Goal: Communication & Community: Answer question/provide support

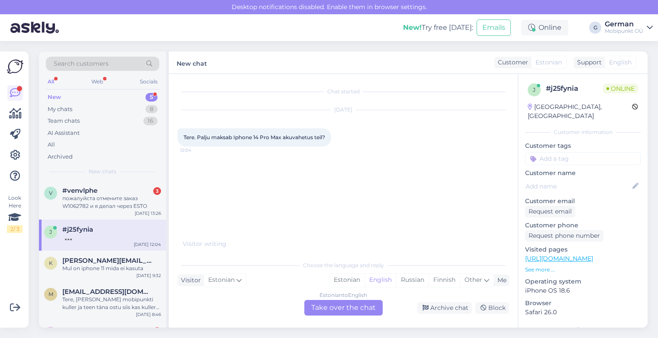
scroll to position [1, 0]
click at [100, 198] on div "пожалуйста отмените заказ W1062782 и я делал через ESTO" at bounding box center [111, 202] width 99 height 16
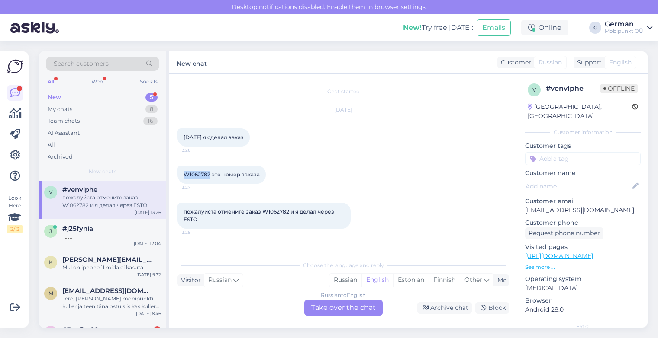
drag, startPoint x: 210, startPoint y: 174, endPoint x: 178, endPoint y: 172, distance: 32.1
click at [178, 172] on div "W1062782 это номер заказа 13:27" at bounding box center [221, 175] width 88 height 18
copy span "W1062782"
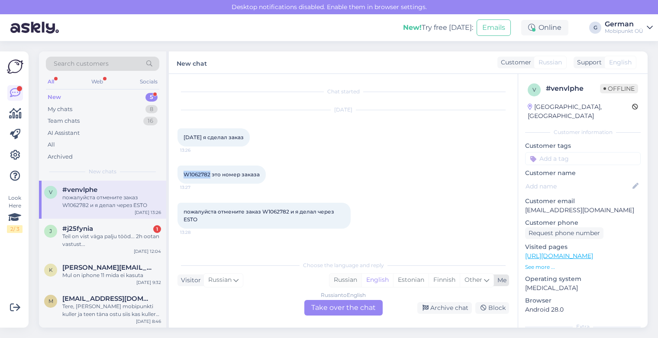
click at [352, 279] on div "Russian" at bounding box center [345, 280] width 32 height 13
click at [341, 306] on div "Russian to Russian Take over the chat" at bounding box center [343, 308] width 78 height 16
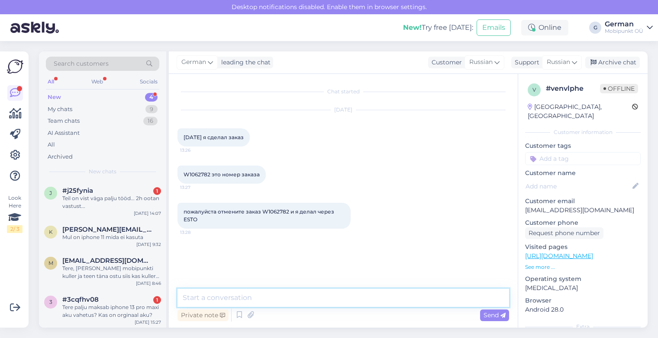
click at [262, 301] on textarea at bounding box center [342, 298] width 331 height 18
type textarea "P"
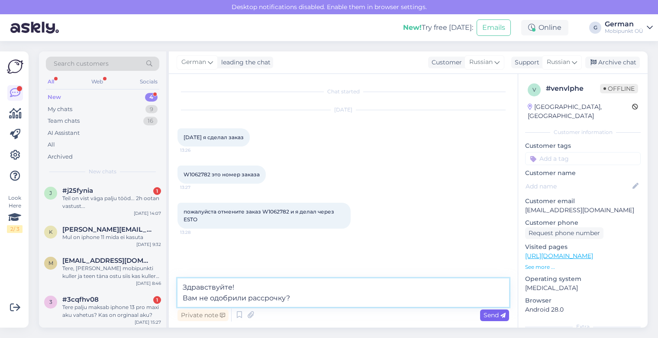
type textarea "Здравствуйте! Вам не одобрили рассрочку?"
click at [492, 312] on span "Send" at bounding box center [494, 315] width 22 height 8
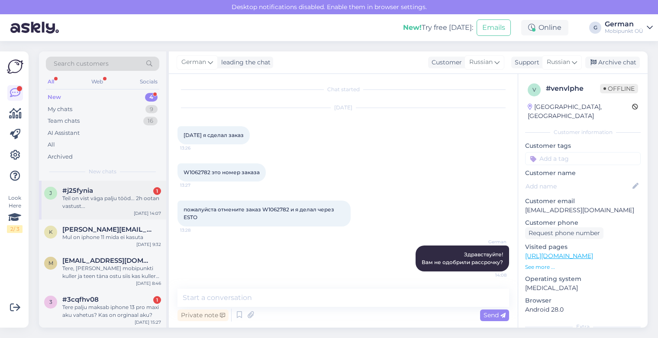
scroll to position [1, 0]
click at [46, 102] on div "New 4" at bounding box center [102, 97] width 113 height 12
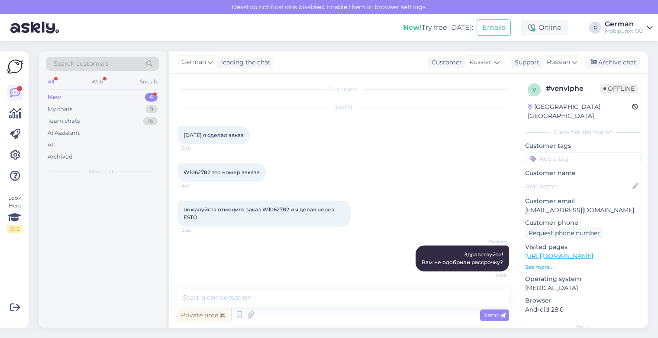
scroll to position [0, 0]
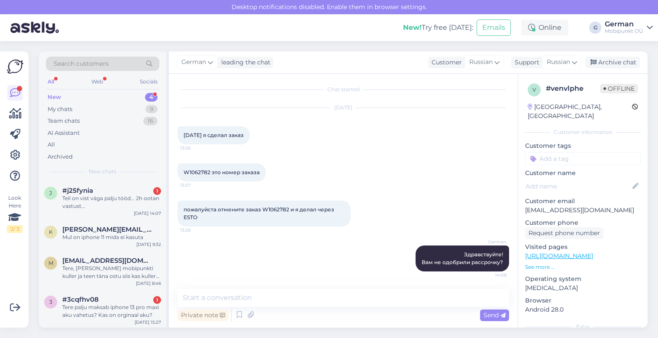
click at [53, 99] on div "New" at bounding box center [54, 97] width 13 height 9
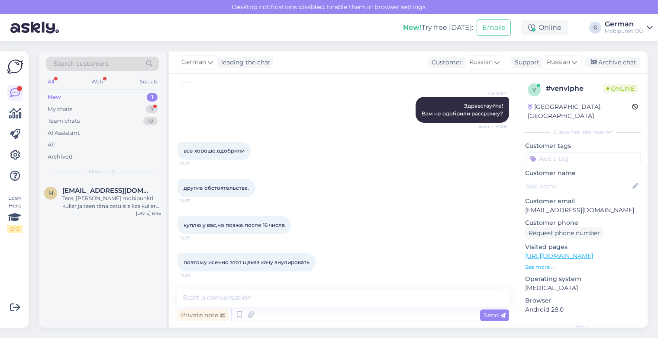
scroll to position [188, 0]
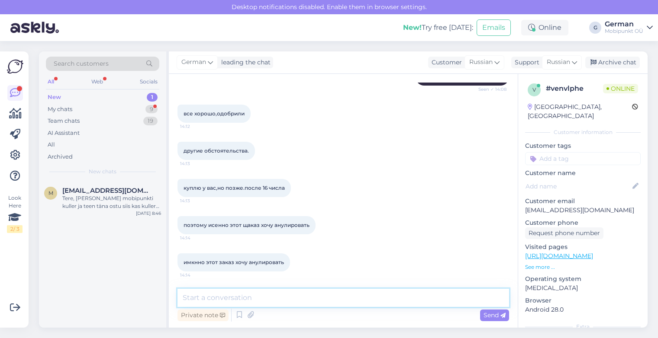
click at [212, 303] on textarea at bounding box center [342, 298] width 331 height 18
type textarea "Вы договор с Esto подписали?"
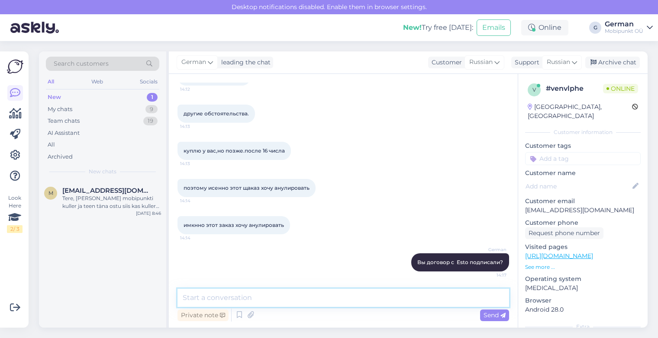
click at [198, 302] on textarea at bounding box center [342, 298] width 331 height 18
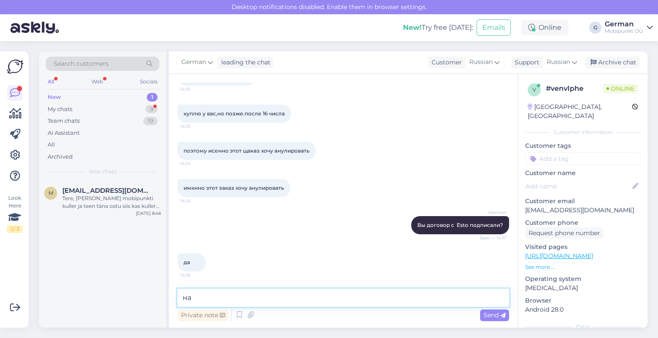
type textarea "н"
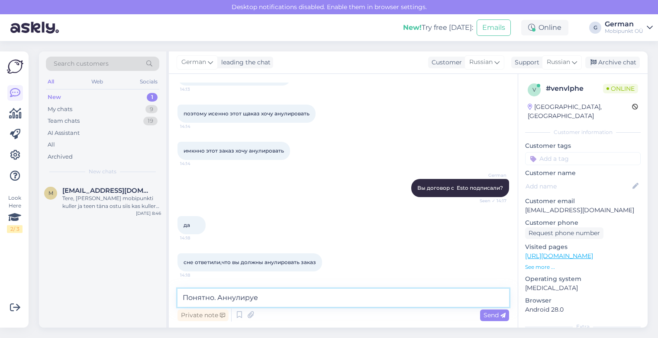
type textarea "Понятно. Аннулируем"
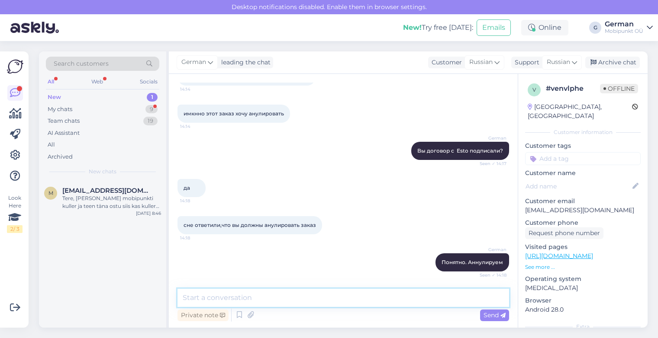
scroll to position [374, 0]
